Goal: Information Seeking & Learning: Check status

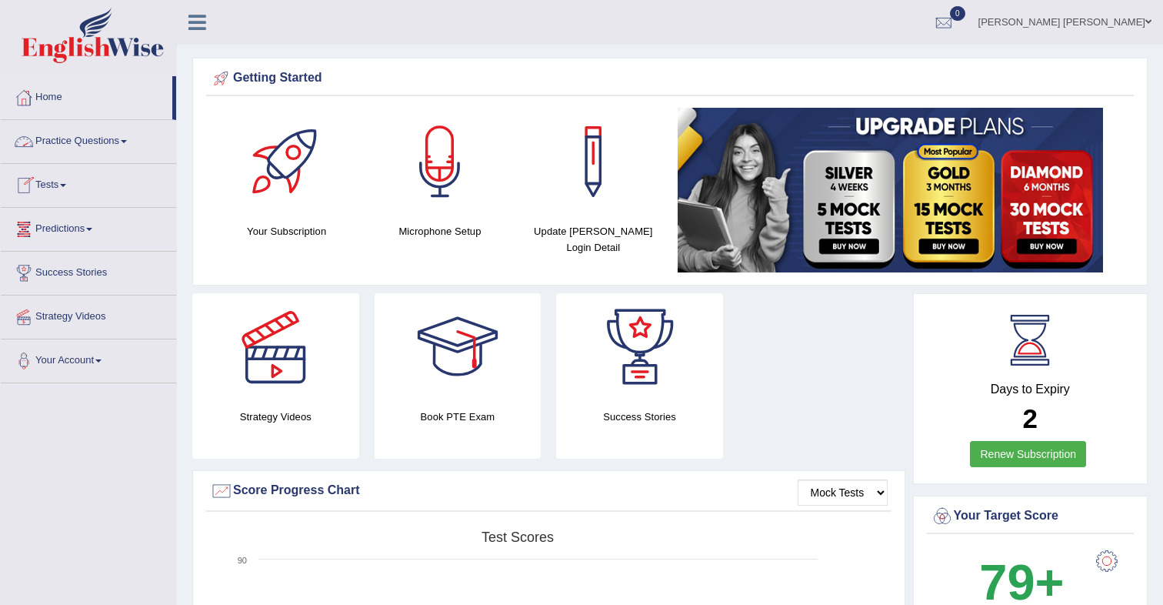
click at [53, 182] on link "Tests" at bounding box center [88, 183] width 175 height 38
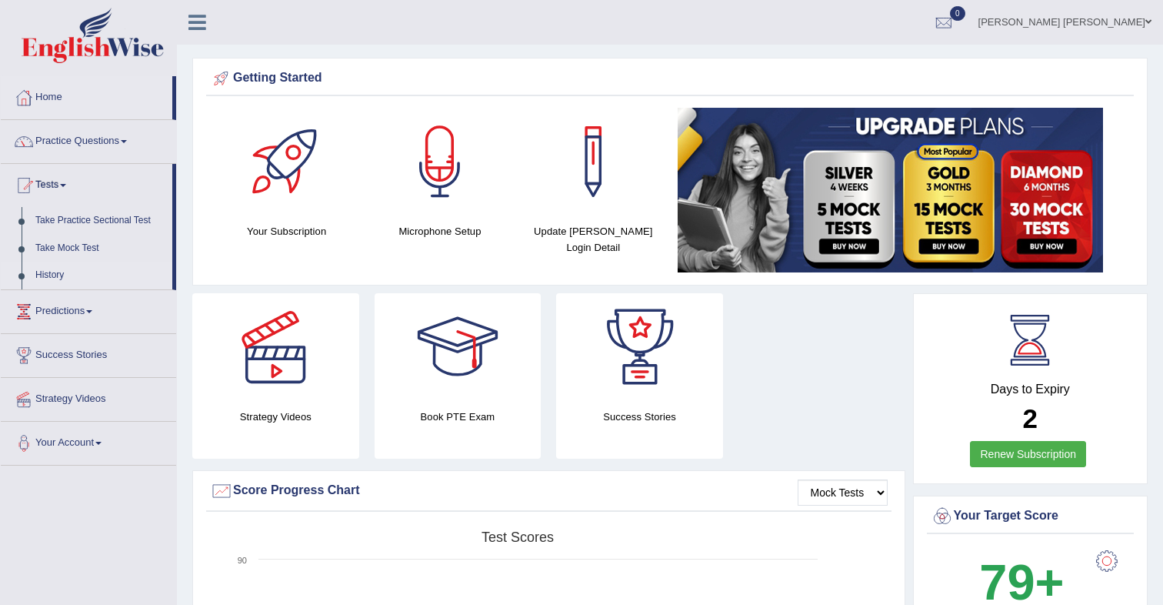
click at [51, 274] on link "History" at bounding box center [100, 275] width 144 height 28
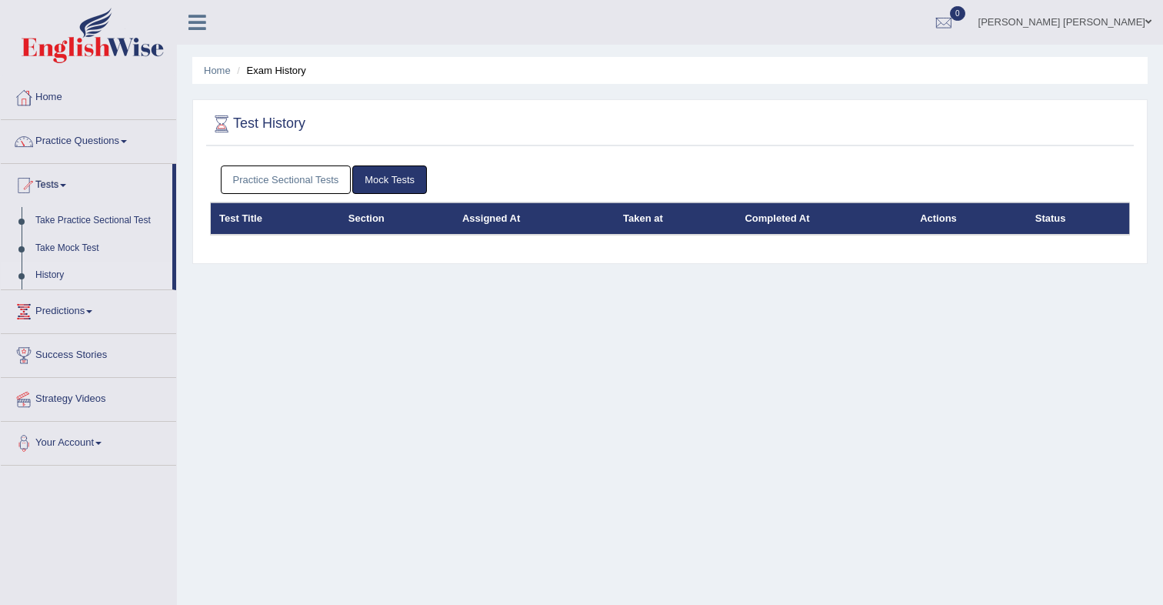
click at [268, 172] on link "Practice Sectional Tests" at bounding box center [286, 179] width 131 height 28
click at [300, 174] on link "Practice Sectional Tests" at bounding box center [286, 179] width 131 height 28
click at [317, 179] on link "Practice Sectional Tests" at bounding box center [286, 179] width 131 height 28
click at [304, 175] on link "Practice Sectional Tests" at bounding box center [286, 179] width 131 height 28
click at [292, 175] on link "Practice Sectional Tests" at bounding box center [286, 179] width 131 height 28
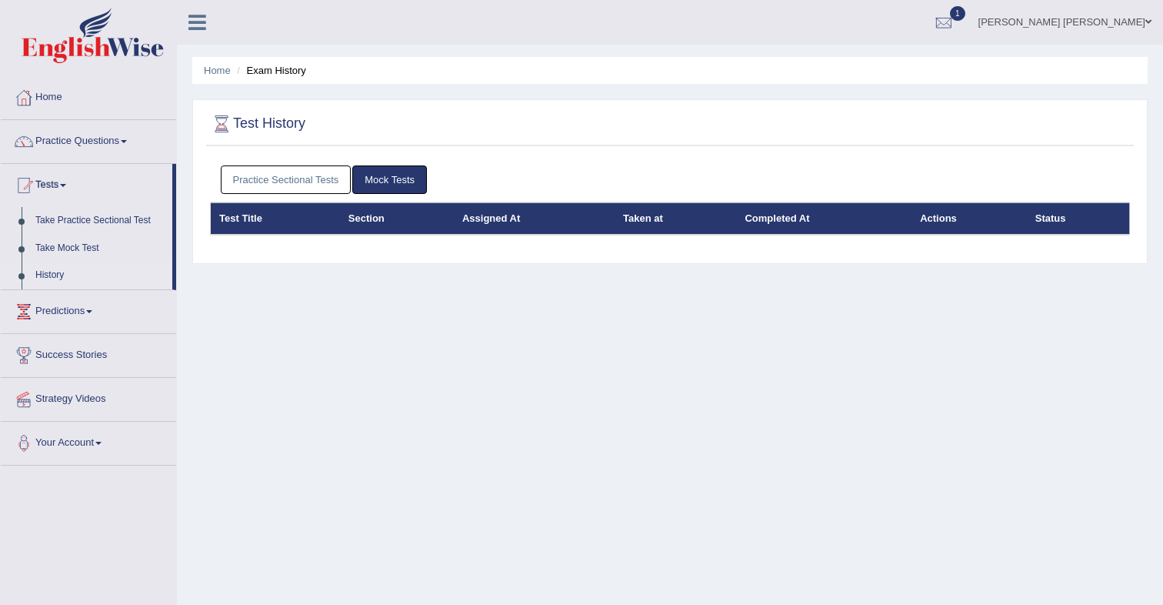
click at [295, 186] on link "Practice Sectional Tests" at bounding box center [286, 179] width 131 height 28
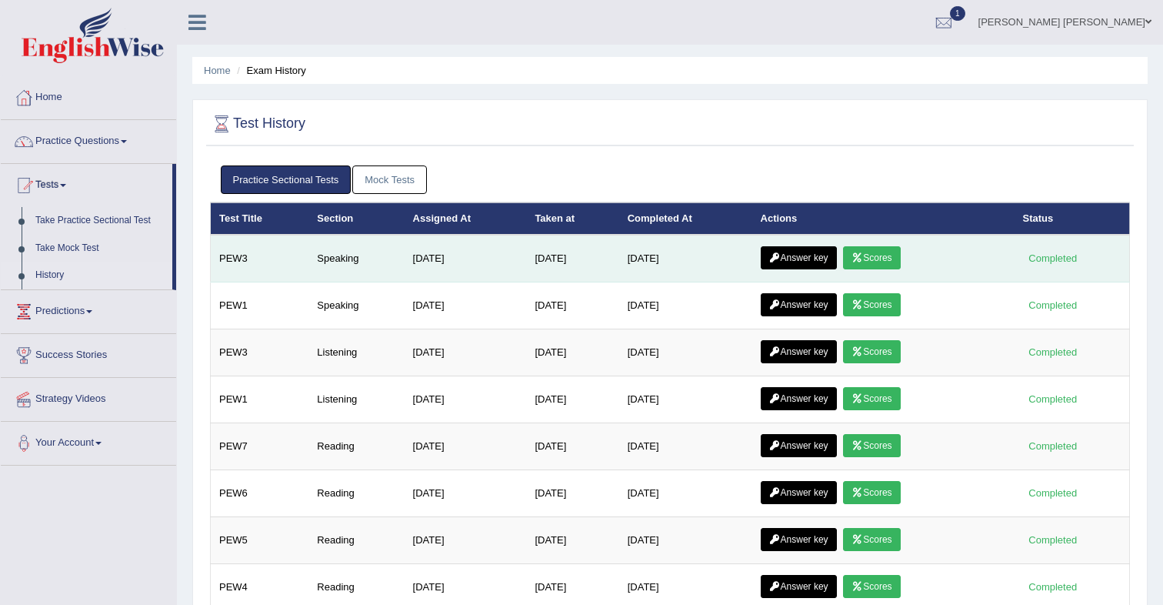
click at [900, 261] on link "Scores" at bounding box center [871, 257] width 57 height 23
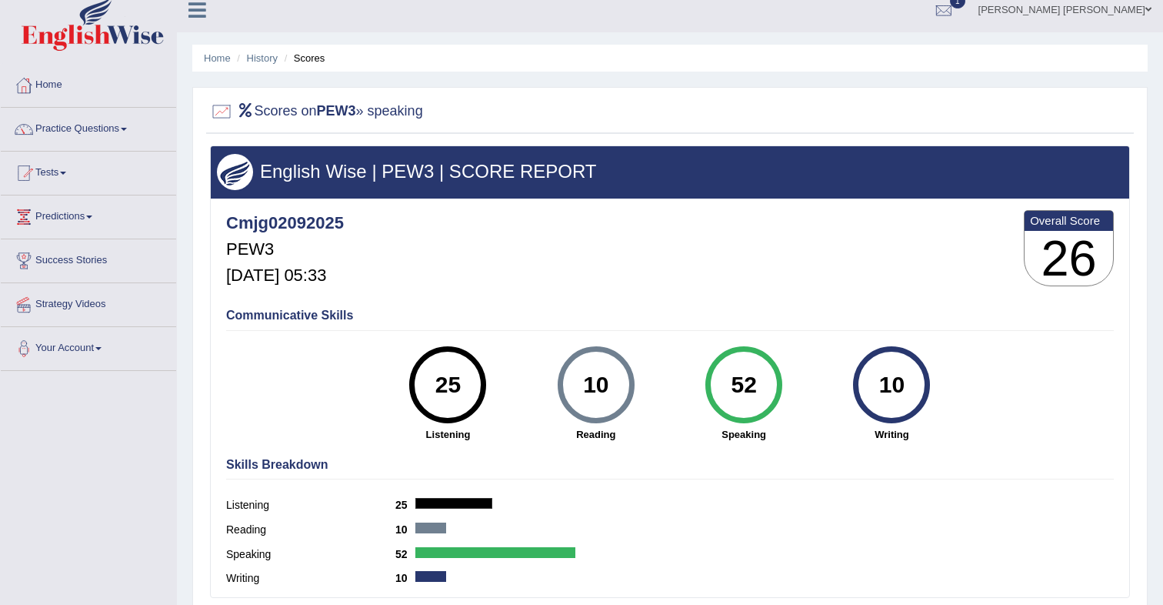
scroll to position [10, 0]
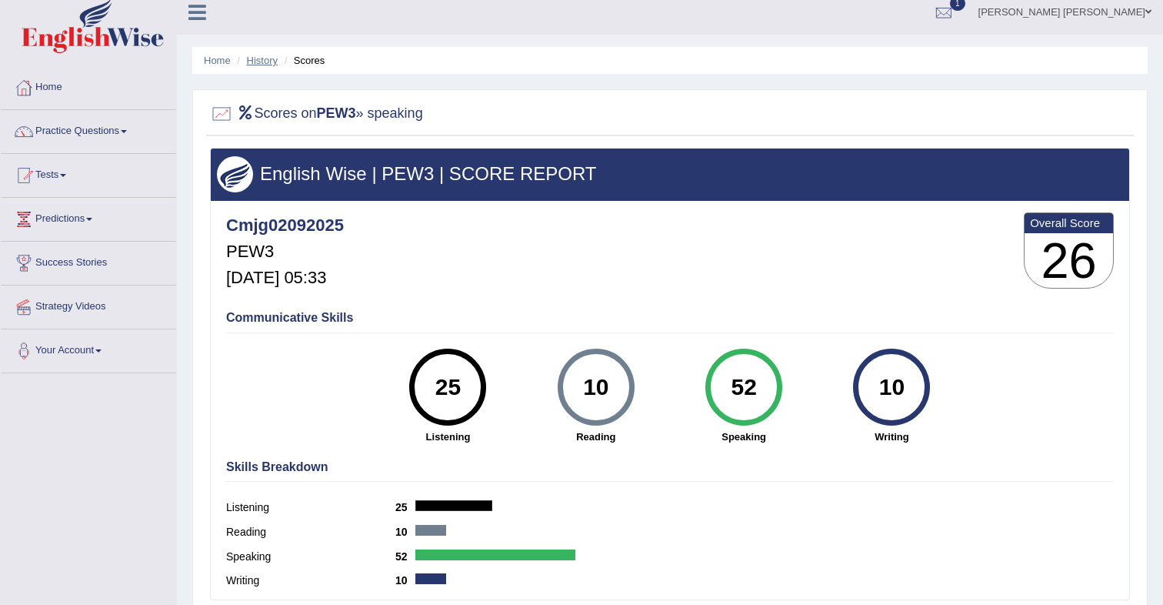
click at [259, 63] on link "History" at bounding box center [262, 61] width 31 height 12
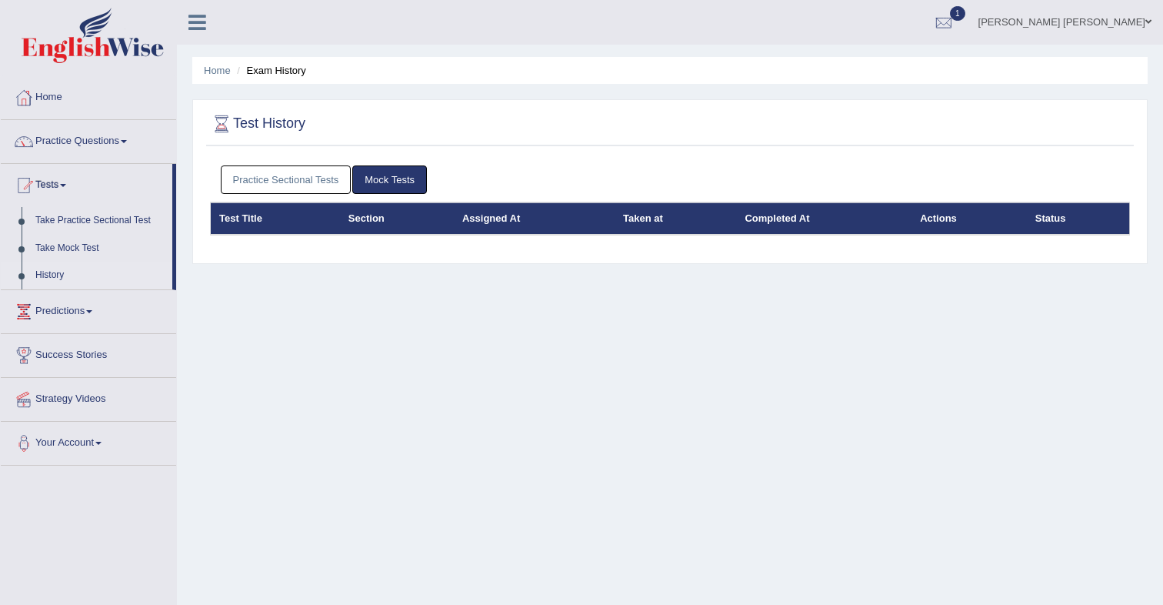
click at [288, 183] on link "Practice Sectional Tests" at bounding box center [286, 179] width 131 height 28
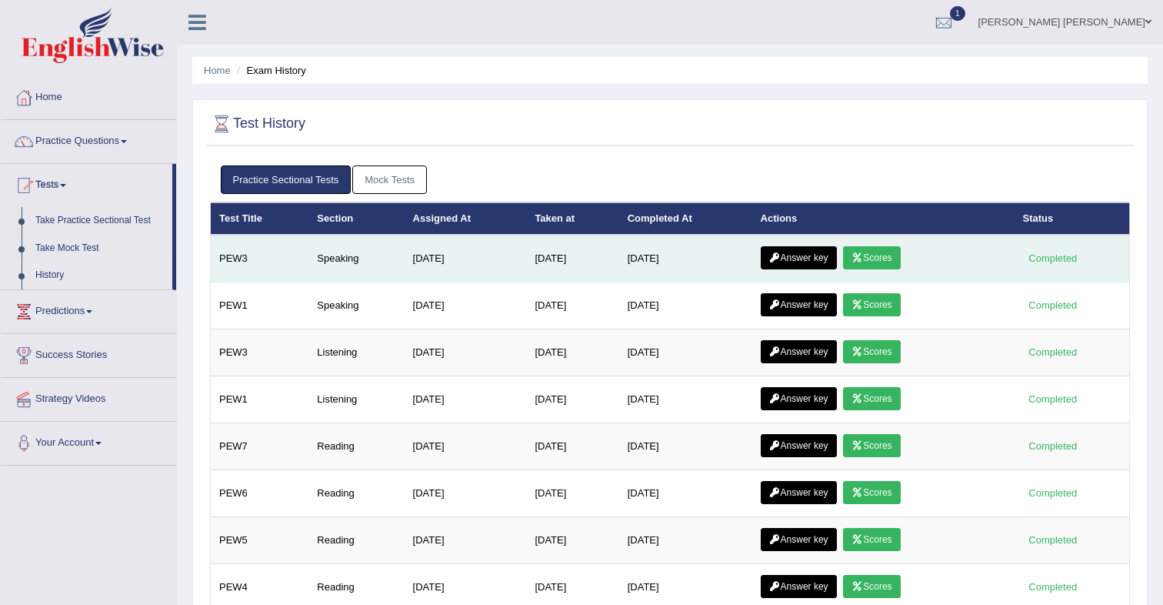
click at [798, 257] on link "Answer key" at bounding box center [799, 257] width 76 height 23
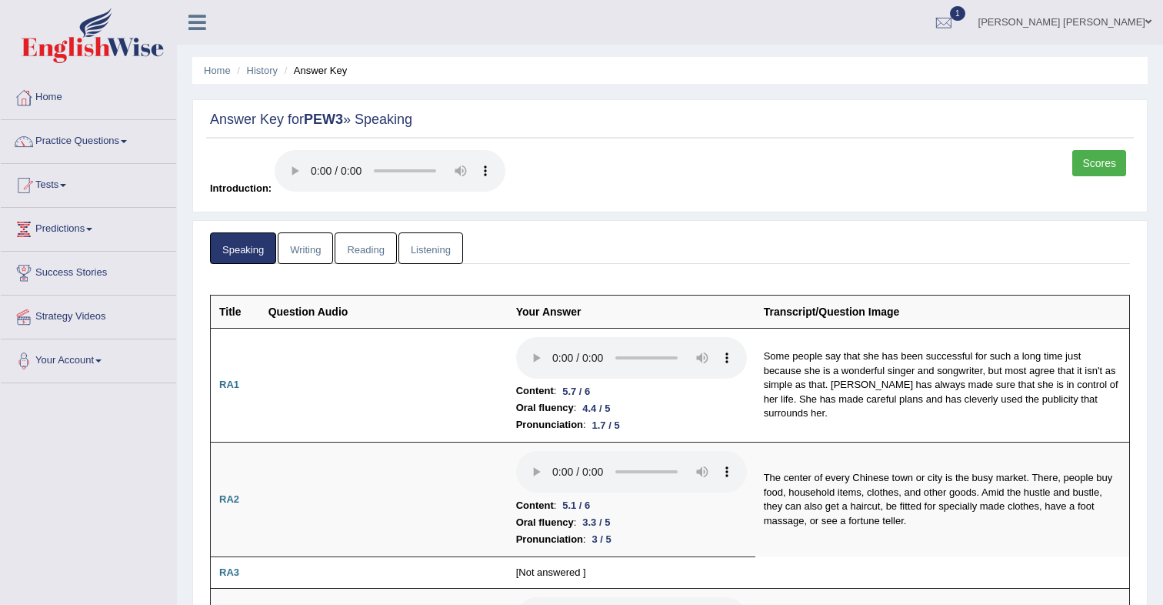
click at [308, 250] on link "Writing" at bounding box center [305, 248] width 55 height 32
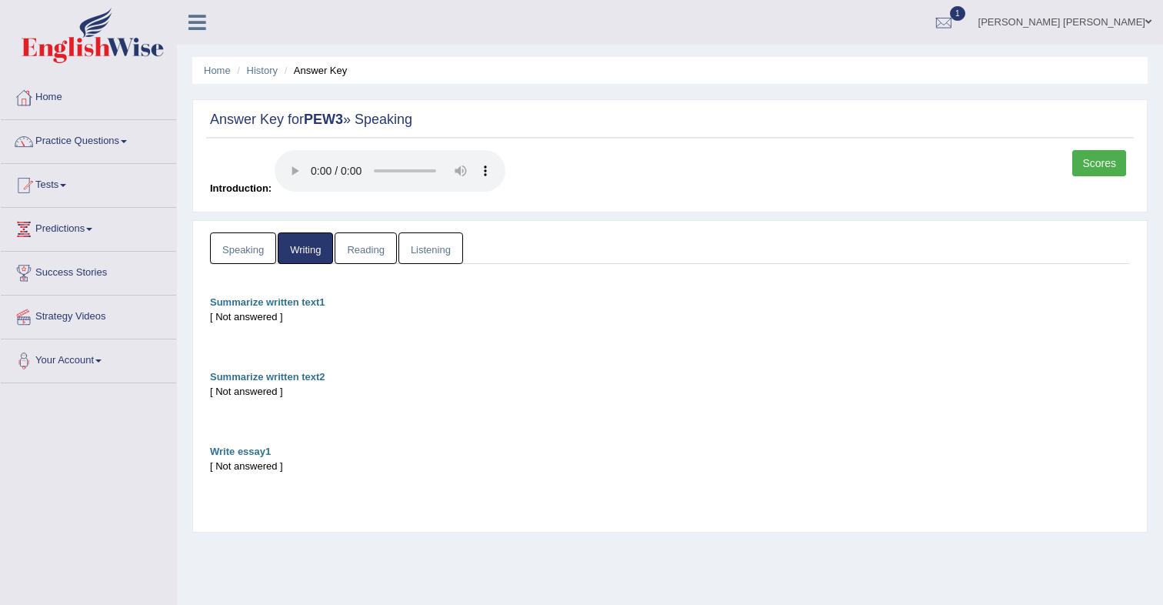
drag, startPoint x: 363, startPoint y: 247, endPoint x: 371, endPoint y: 248, distance: 7.7
click at [363, 248] on link "Reading" at bounding box center [366, 248] width 62 height 32
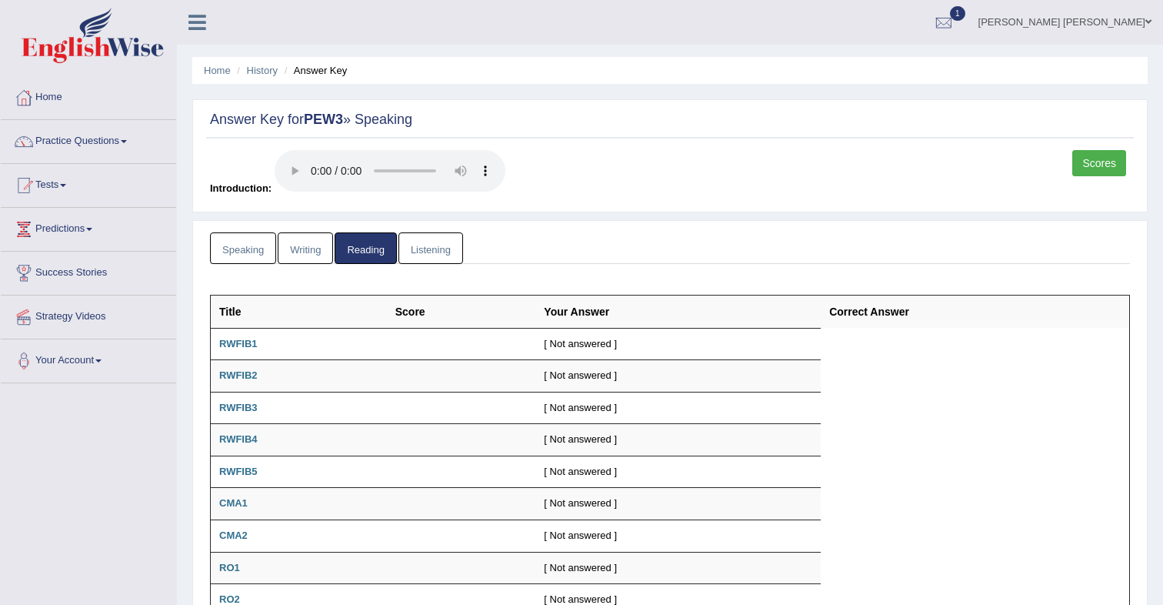
click at [420, 249] on link "Listening" at bounding box center [430, 248] width 65 height 32
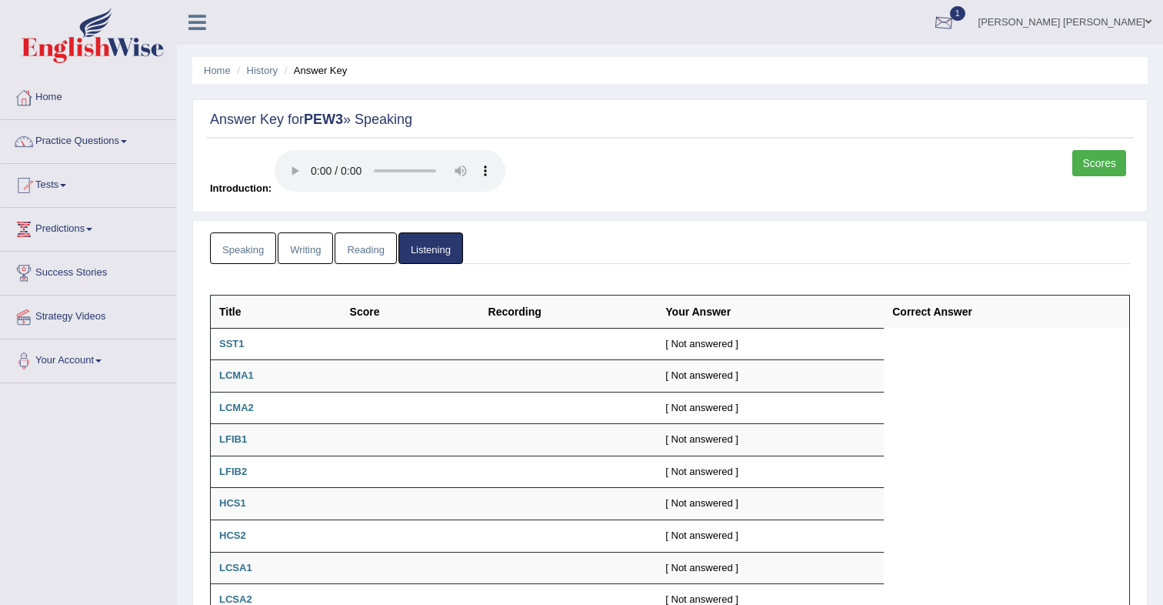
click at [955, 28] on div at bounding box center [943, 23] width 23 height 23
click at [779, 67] on span "PEW3" at bounding box center [763, 63] width 31 height 12
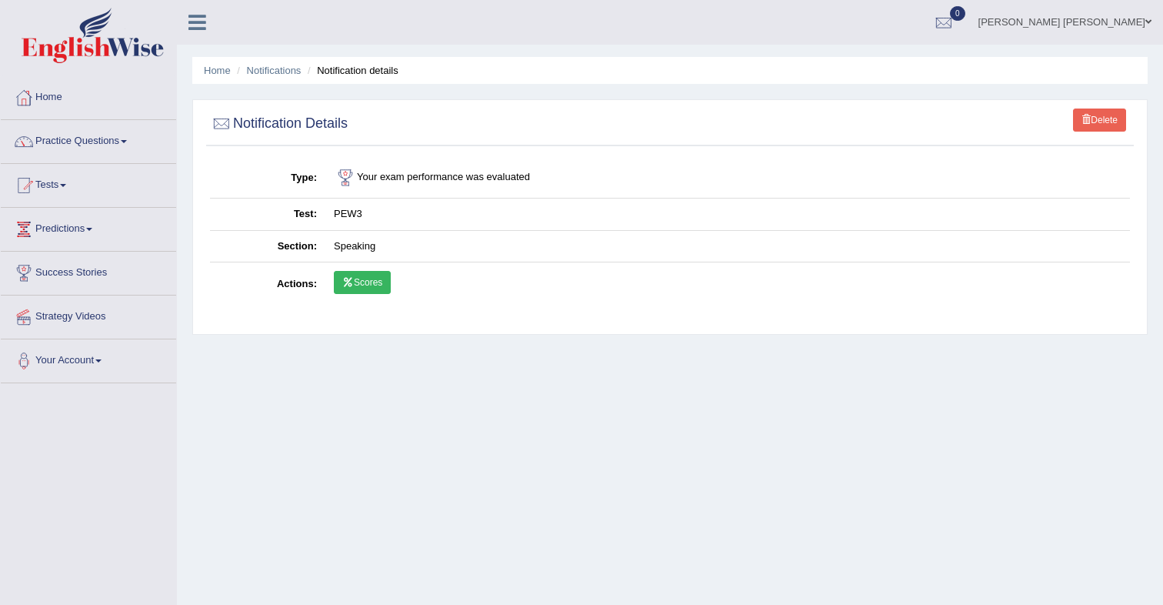
click at [372, 281] on link "Scores" at bounding box center [362, 282] width 57 height 23
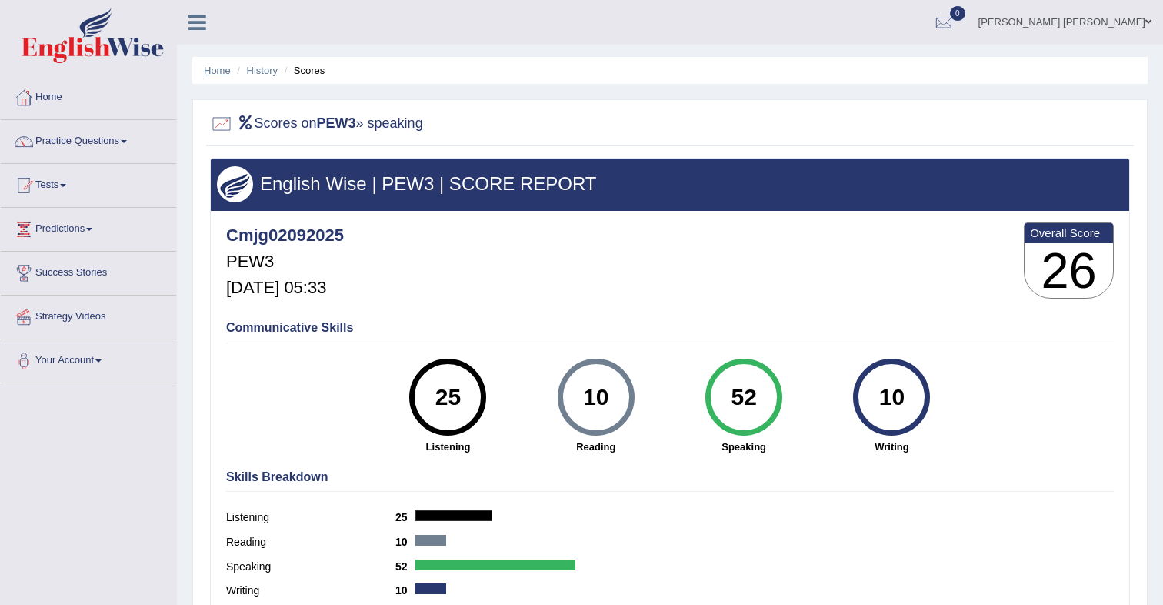
click at [208, 71] on link "Home" at bounding box center [217, 71] width 27 height 12
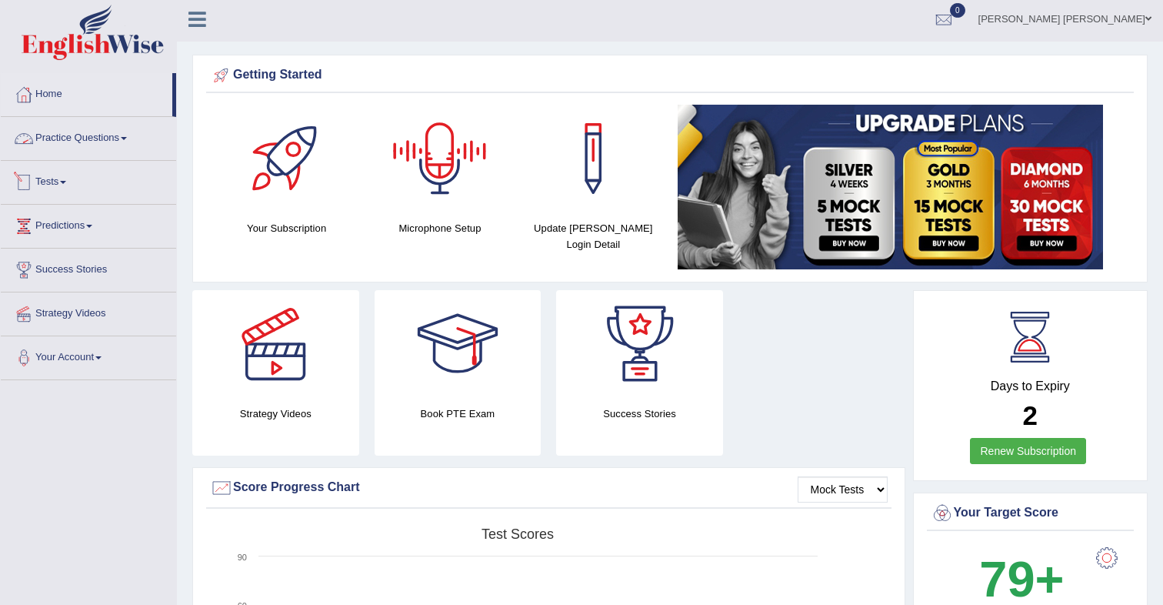
click at [54, 138] on link "Practice Questions" at bounding box center [88, 136] width 175 height 38
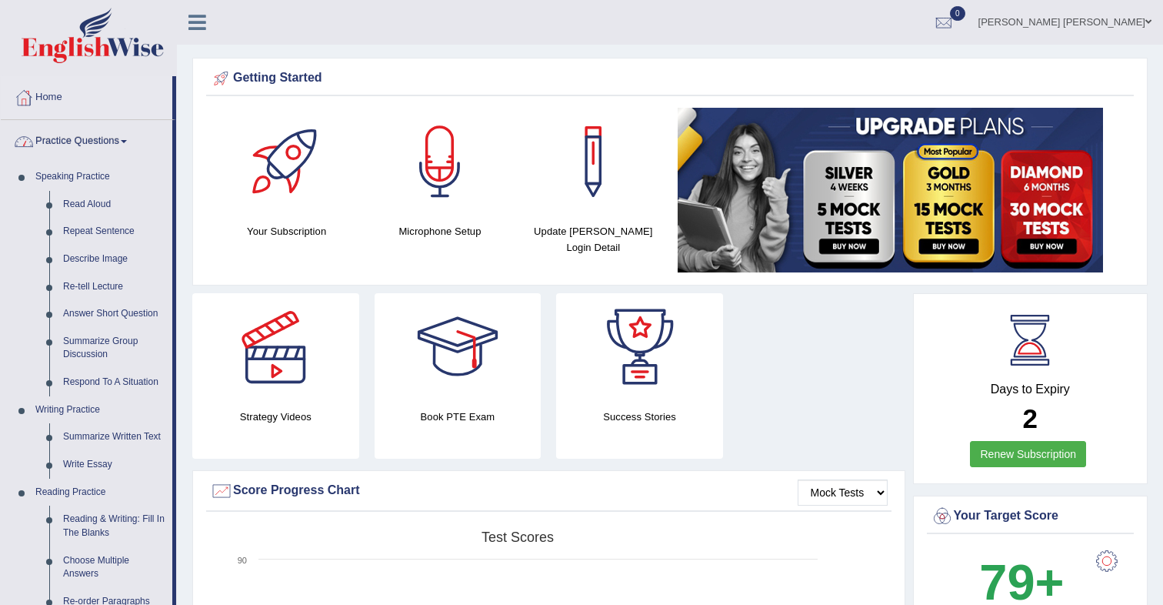
click at [101, 145] on link "Practice Questions" at bounding box center [87, 139] width 172 height 38
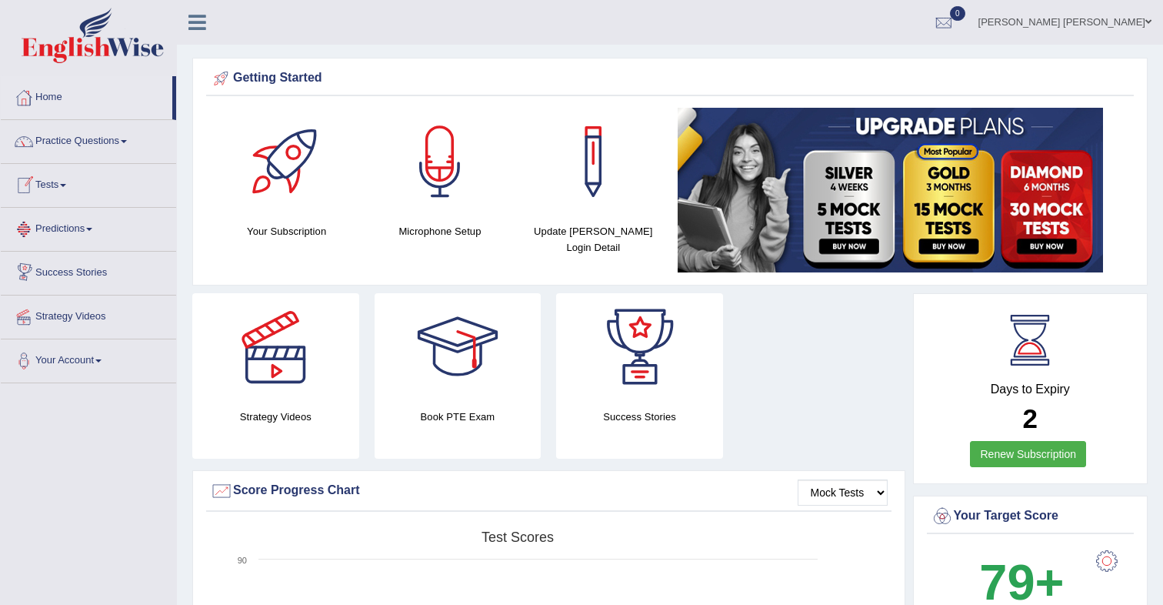
click at [66, 191] on link "Tests" at bounding box center [88, 183] width 175 height 38
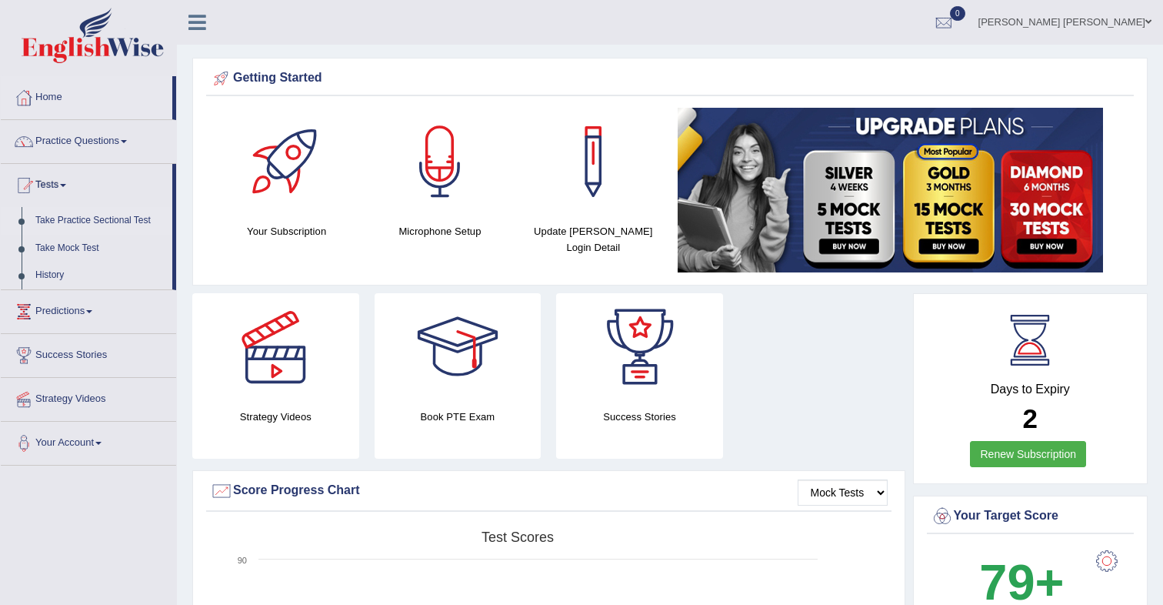
click at [105, 224] on link "Take Practice Sectional Test" at bounding box center [100, 221] width 144 height 28
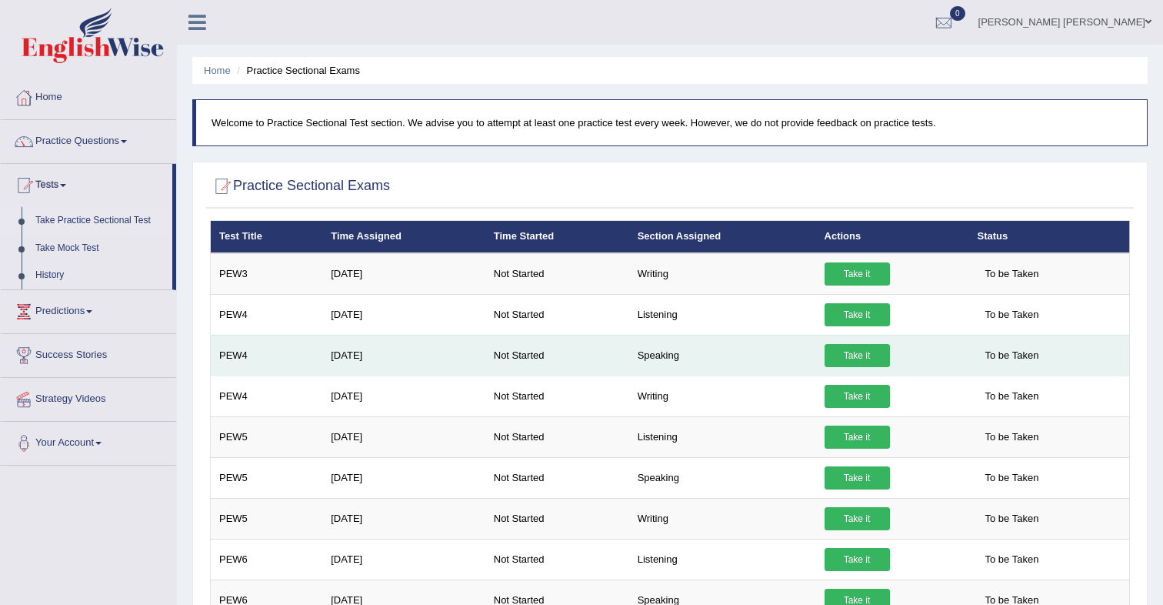
click at [853, 363] on link "Take it" at bounding box center [856, 355] width 65 height 23
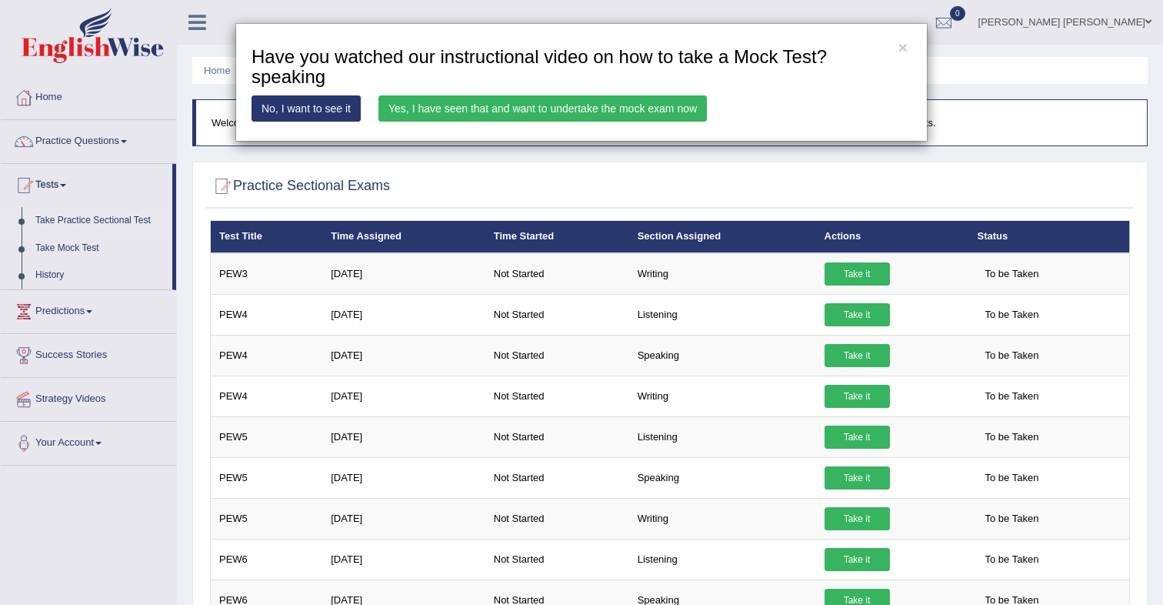
click at [621, 115] on link "Yes, I have seen that and want to undertake the mock exam now" at bounding box center [542, 108] width 328 height 26
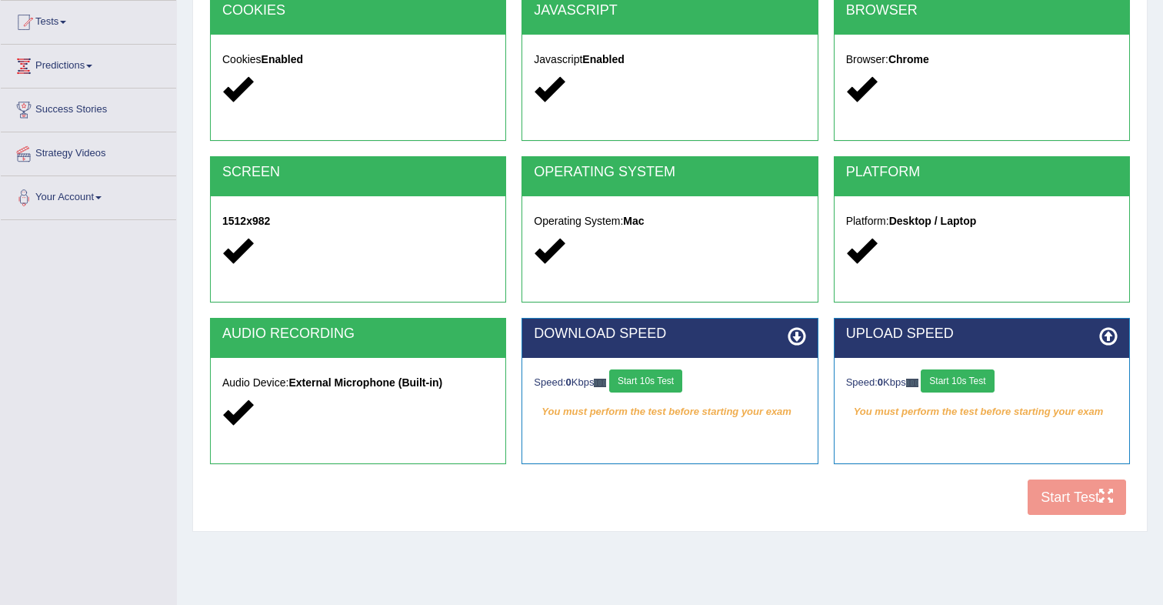
scroll to position [165, 0]
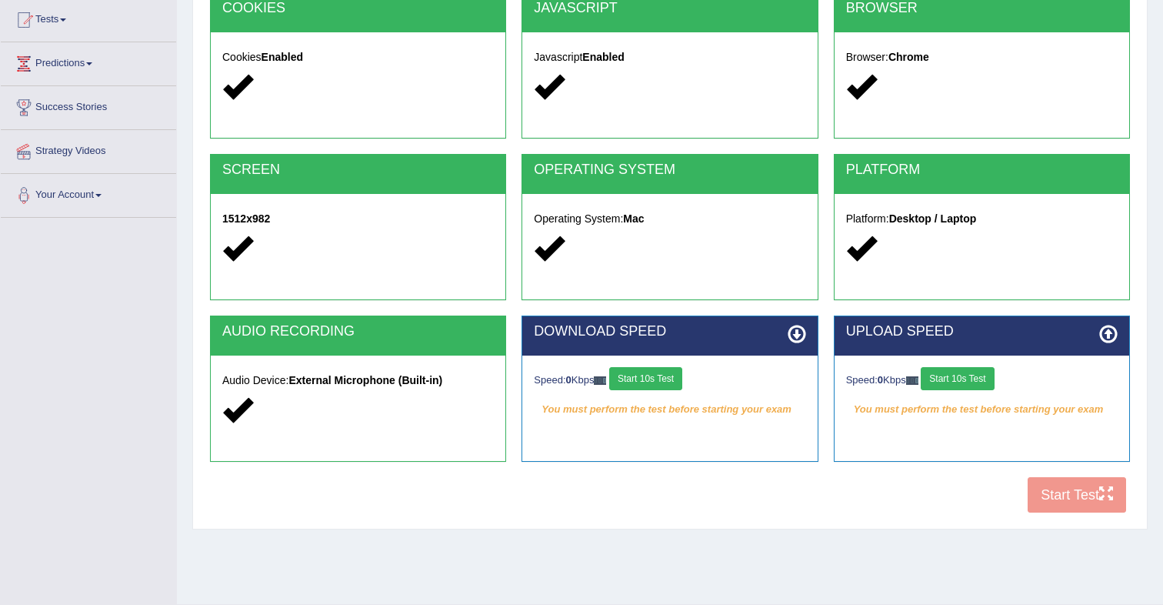
click at [661, 379] on button "Start 10s Test" at bounding box center [645, 378] width 73 height 23
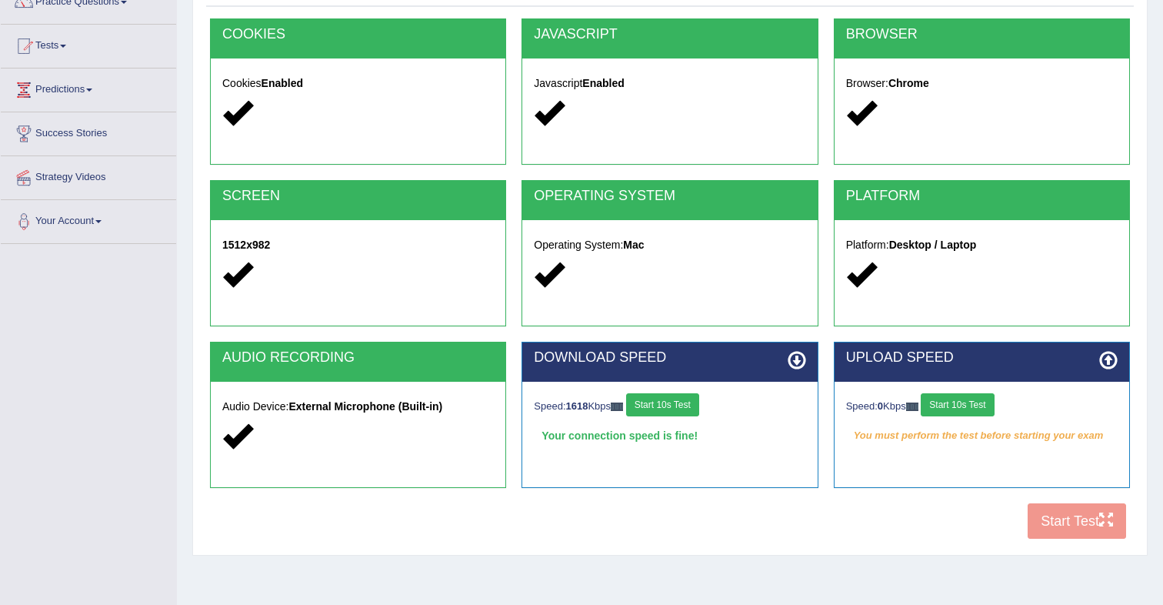
click at [953, 399] on button "Start 10s Test" at bounding box center [957, 404] width 73 height 23
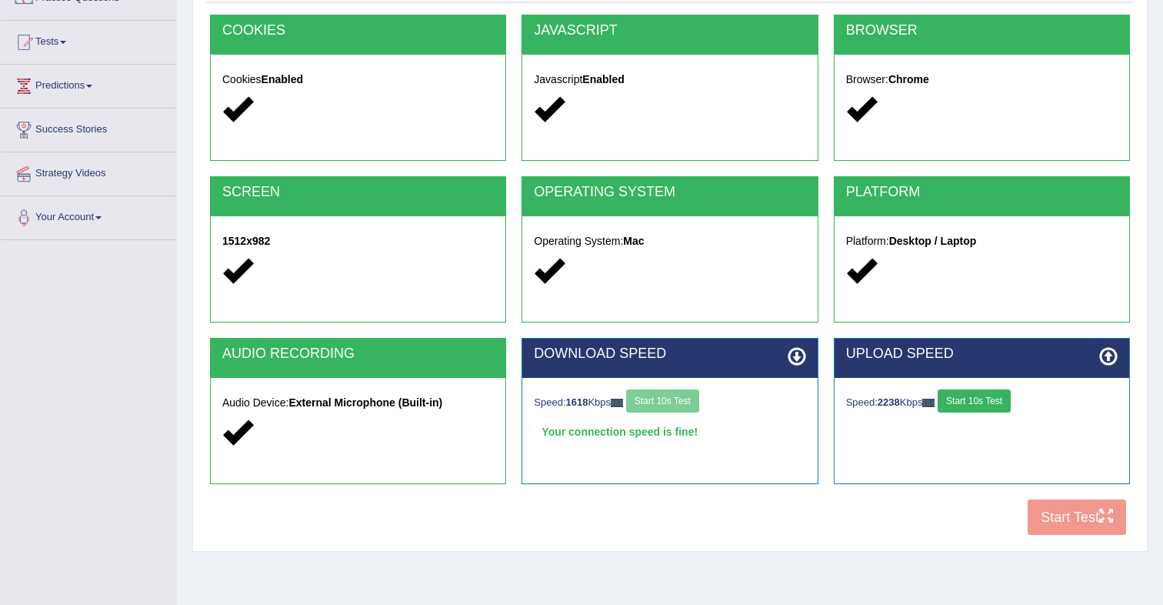
click at [982, 405] on button "Start 10s Test" at bounding box center [974, 400] width 73 height 23
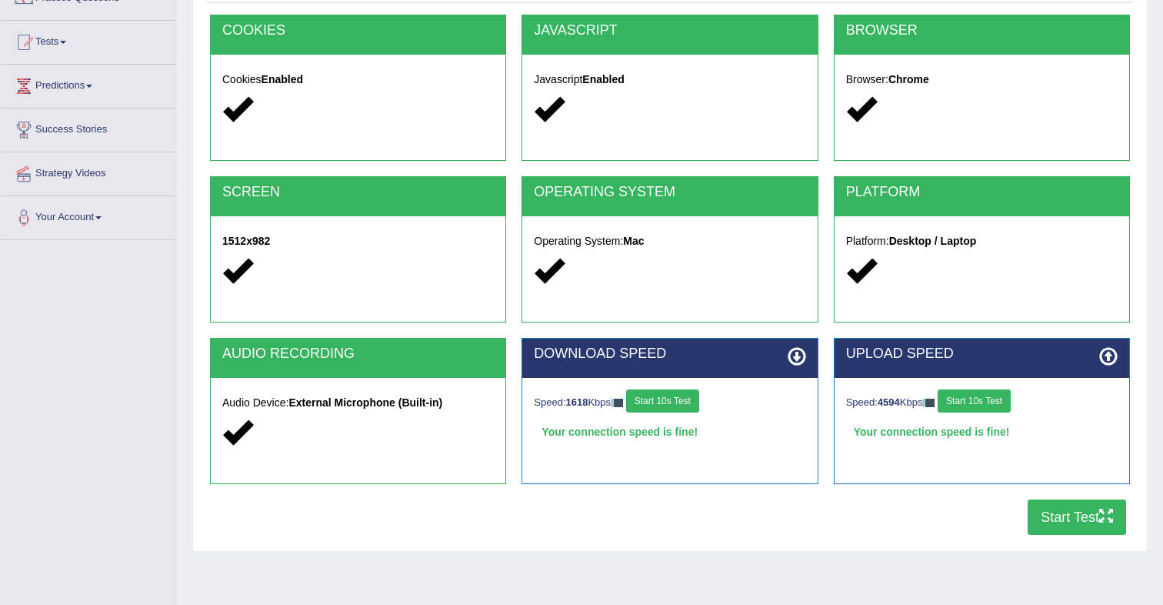
drag, startPoint x: 1076, startPoint y: 514, endPoint x: 1075, endPoint y: 506, distance: 7.7
click at [1076, 514] on button "Start Test" at bounding box center [1077, 516] width 98 height 35
